Goal: Task Accomplishment & Management: Manage account settings

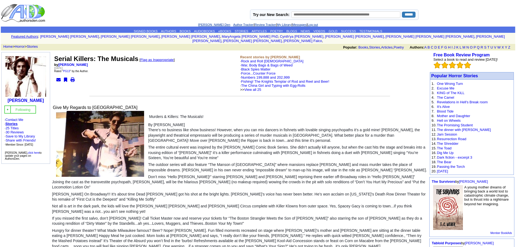
click at [202, 24] on link "[PERSON_NAME] Den" at bounding box center [214, 24] width 32 height 3
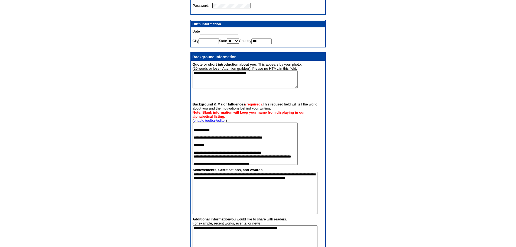
scroll to position [33, 0]
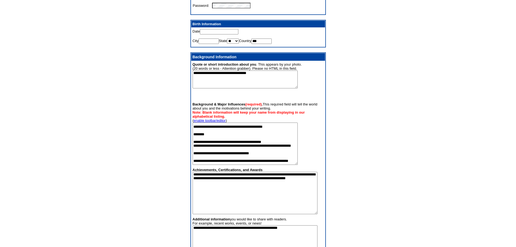
click at [233, 151] on textarea at bounding box center [245, 143] width 105 height 42
click at [232, 151] on textarea at bounding box center [245, 143] width 105 height 42
click at [242, 151] on textarea at bounding box center [245, 143] width 105 height 42
click at [243, 153] on textarea at bounding box center [245, 143] width 105 height 42
drag, startPoint x: 267, startPoint y: 151, endPoint x: 272, endPoint y: 154, distance: 5.3
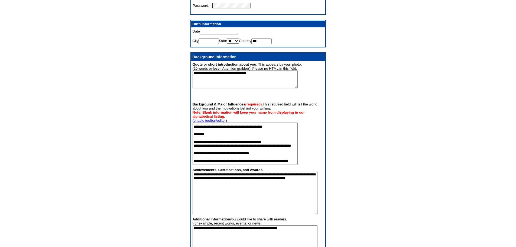
click at [272, 154] on textarea at bounding box center [245, 143] width 105 height 42
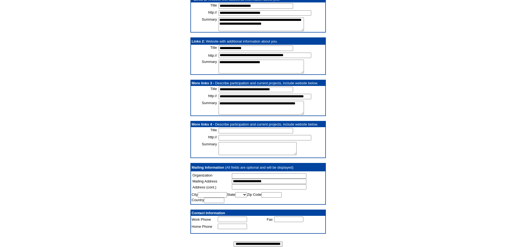
scroll to position [485, 0]
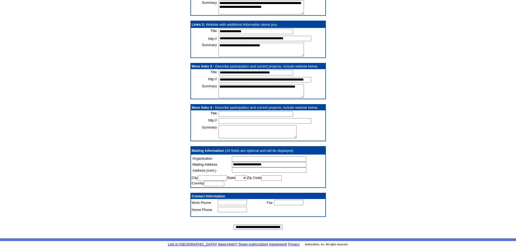
type textarea "**********"
click at [257, 226] on input "**********" at bounding box center [257, 226] width 49 height 5
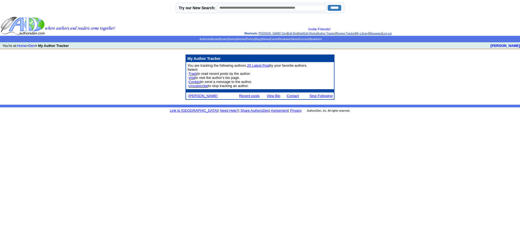
click at [206, 95] on link "[PERSON_NAME]" at bounding box center [203, 96] width 29 height 4
